Goal: Task Accomplishment & Management: Manage account settings

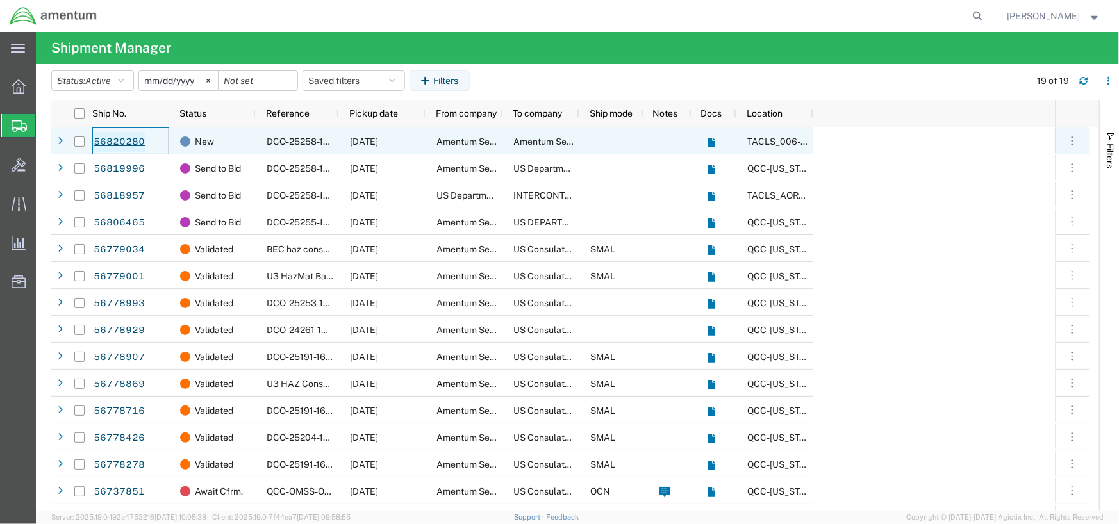
click at [132, 140] on link "56820280" at bounding box center [119, 142] width 53 height 20
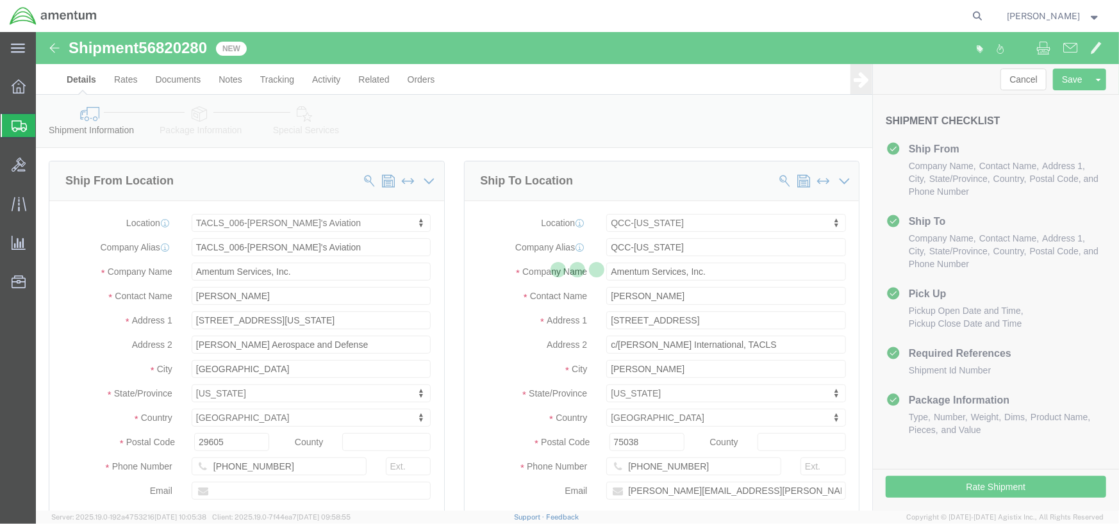
select select "42676"
select select "42668"
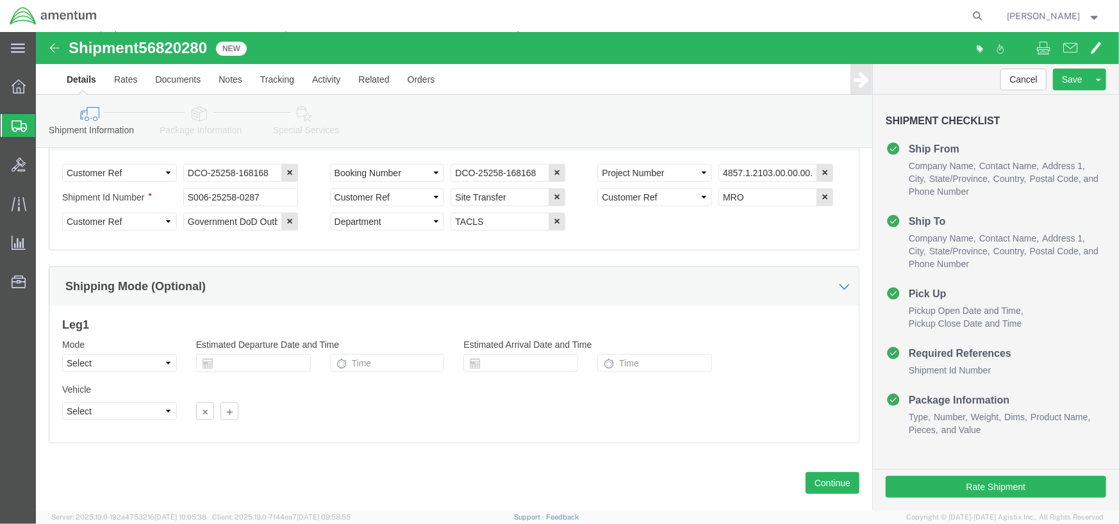
scroll to position [669, 0]
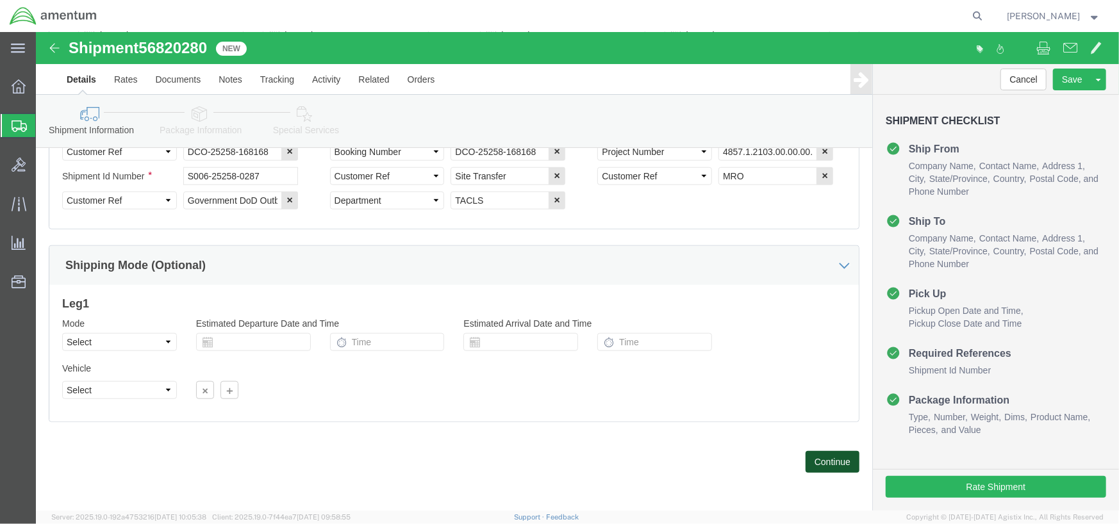
click button "Continue"
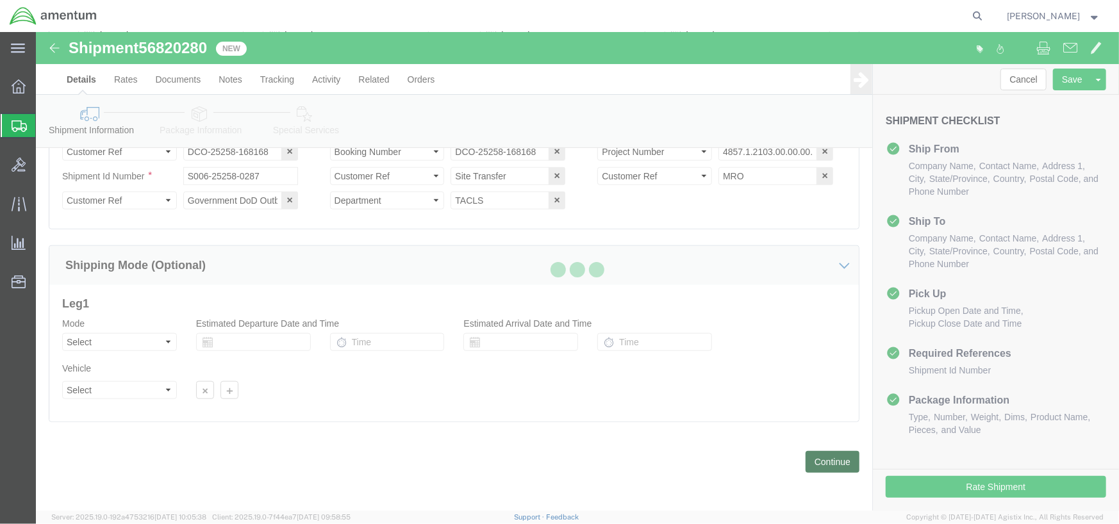
scroll to position [6, 0]
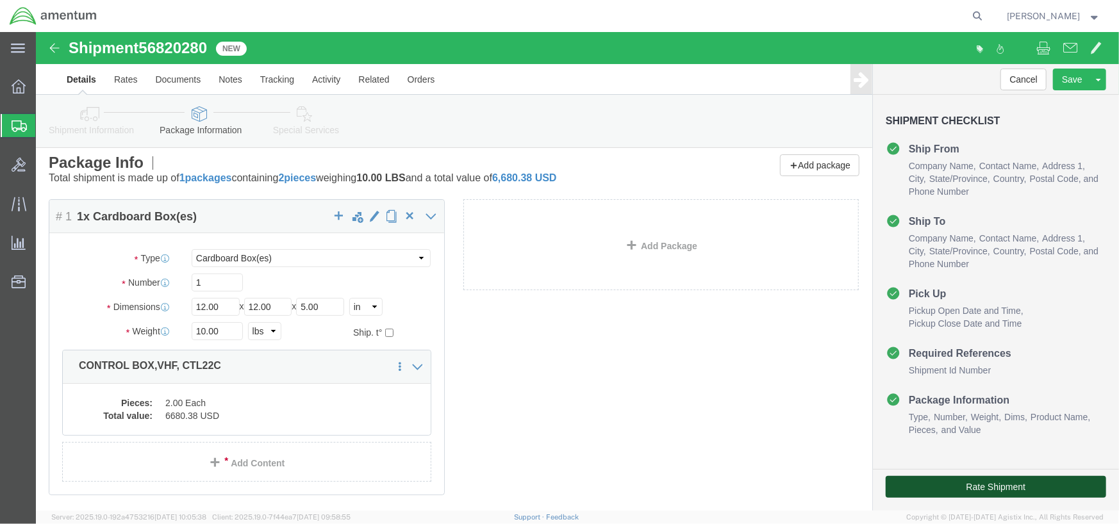
click button "Rate Shipment"
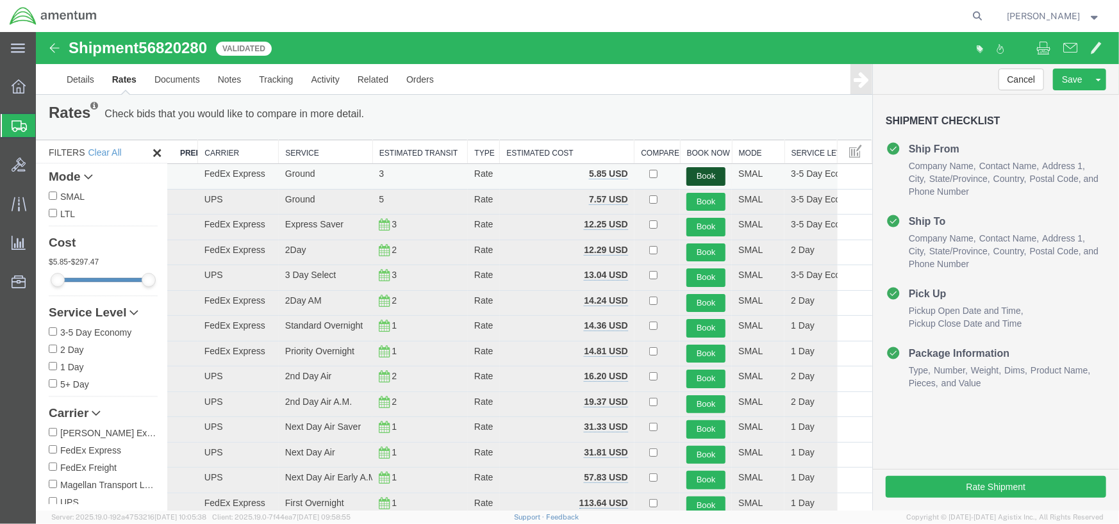
click at [694, 176] on button "Book" at bounding box center [704, 176] width 39 height 19
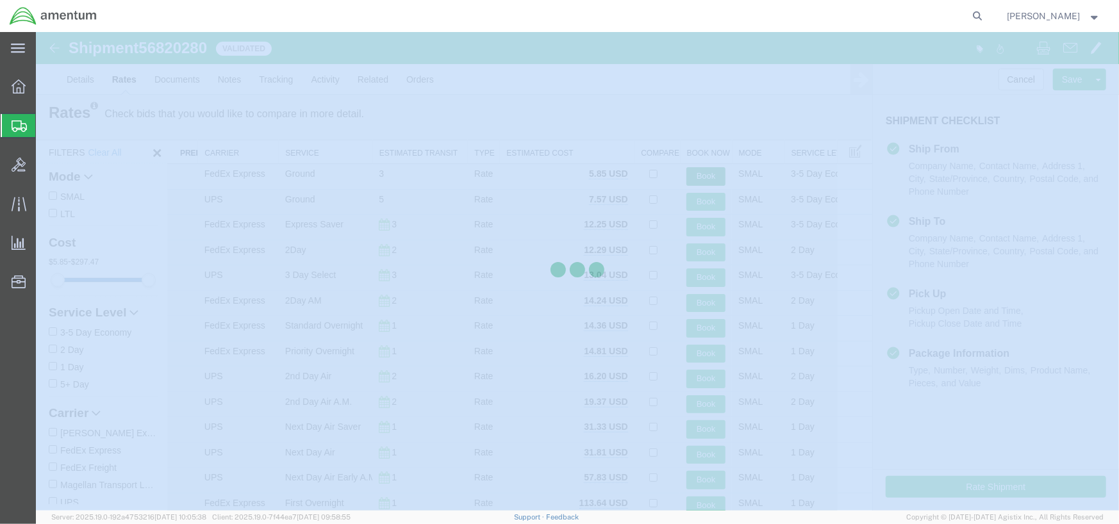
click at [695, 176] on div at bounding box center [577, 271] width 1083 height 479
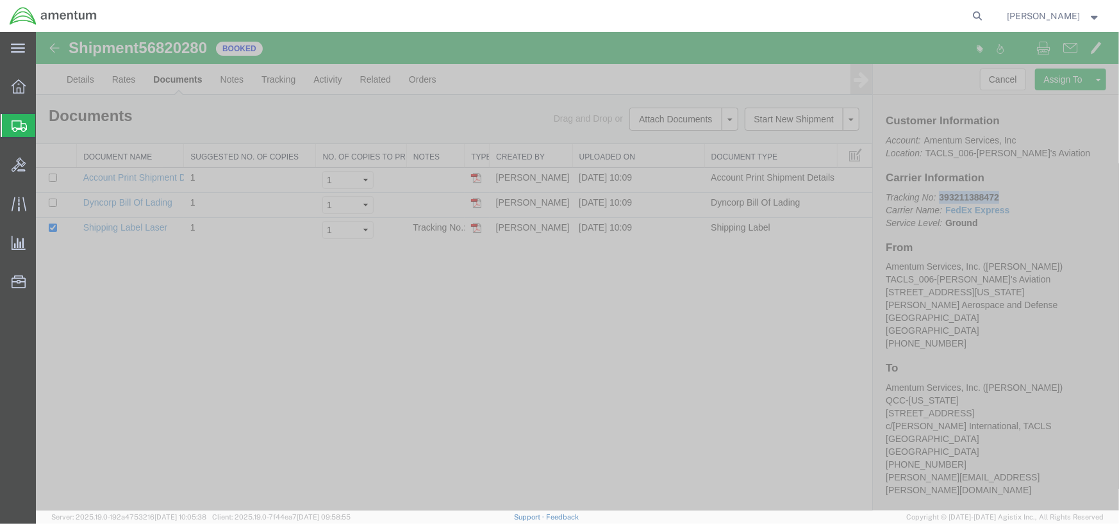
drag, startPoint x: 939, startPoint y: 193, endPoint x: 996, endPoint y: 192, distance: 57.0
click at [996, 192] on b "393211388472" at bounding box center [968, 197] width 60 height 10
copy b "393211388472"
click at [477, 229] on img at bounding box center [475, 227] width 10 height 10
click at [262, 79] on link "Tracking" at bounding box center [278, 78] width 52 height 31
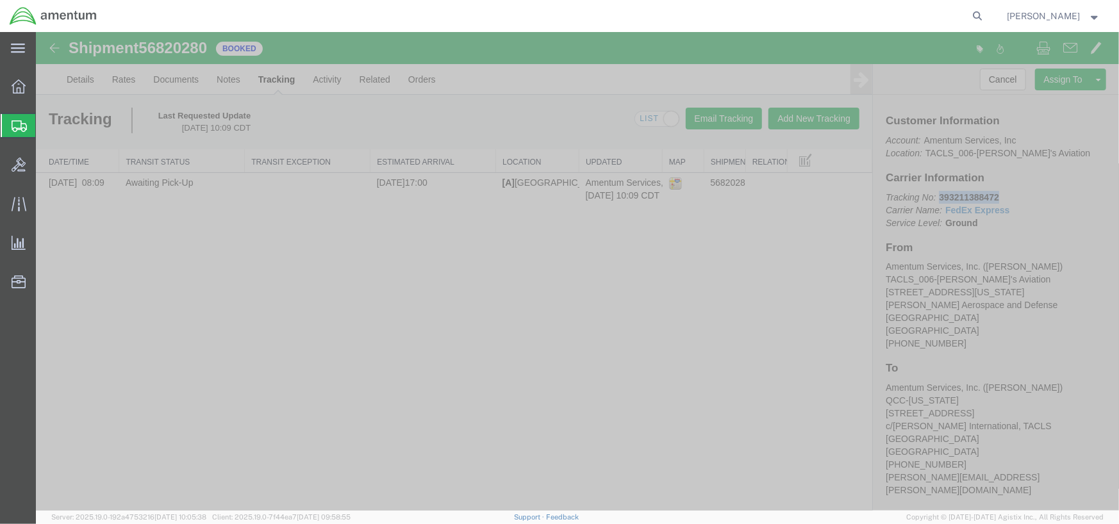
drag, startPoint x: 940, startPoint y: 198, endPoint x: 1003, endPoint y: 193, distance: 62.3
click at [1003, 193] on p "Tracking No: 393211388472 Carrier Name: FedEx Express FedEx Express Service Lev…" at bounding box center [995, 209] width 220 height 38
